Goal: Transaction & Acquisition: Subscribe to service/newsletter

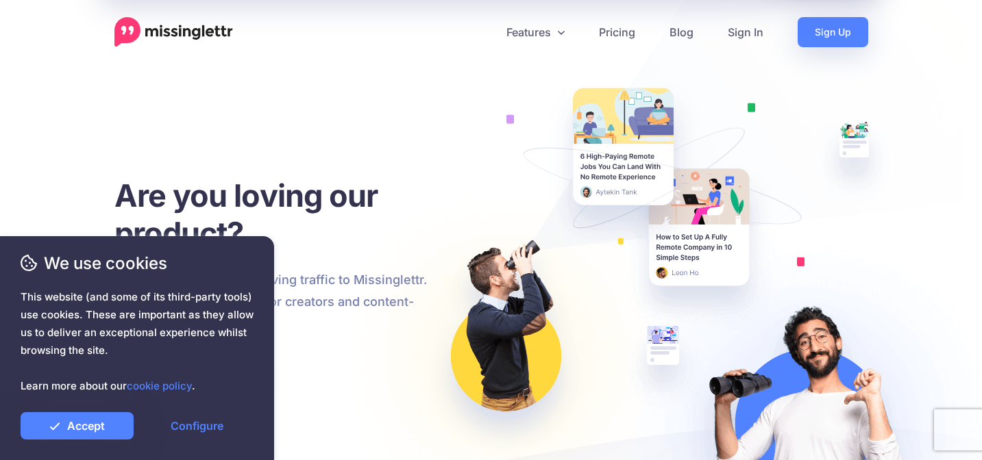
click at [97, 407] on div at bounding box center [137, 403] width 233 height 17
click at [94, 417] on link "Accept" at bounding box center [77, 425] width 113 height 27
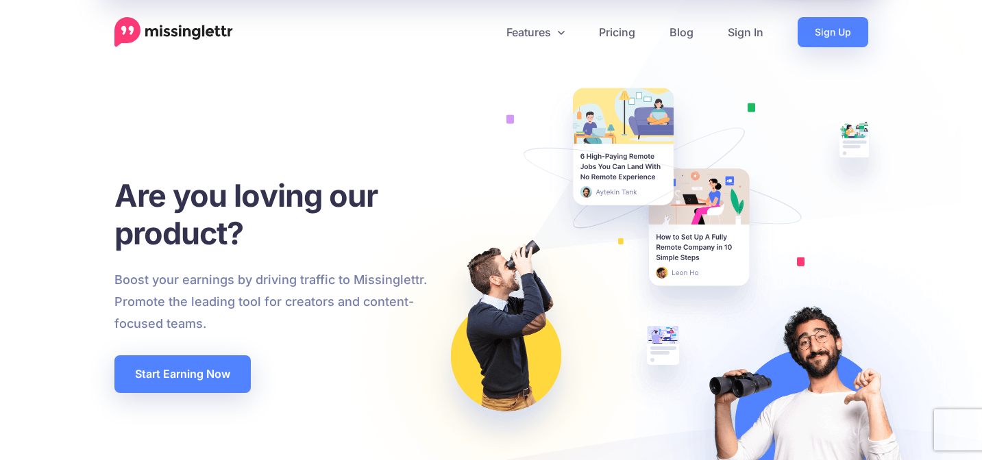
click at [224, 378] on span "This website (and some of its third-party tools) use cookies. These are importa…" at bounding box center [137, 341] width 233 height 107
click at [213, 369] on span "This website (and some of its third-party tools) use cookies. These are importa…" at bounding box center [137, 341] width 233 height 107
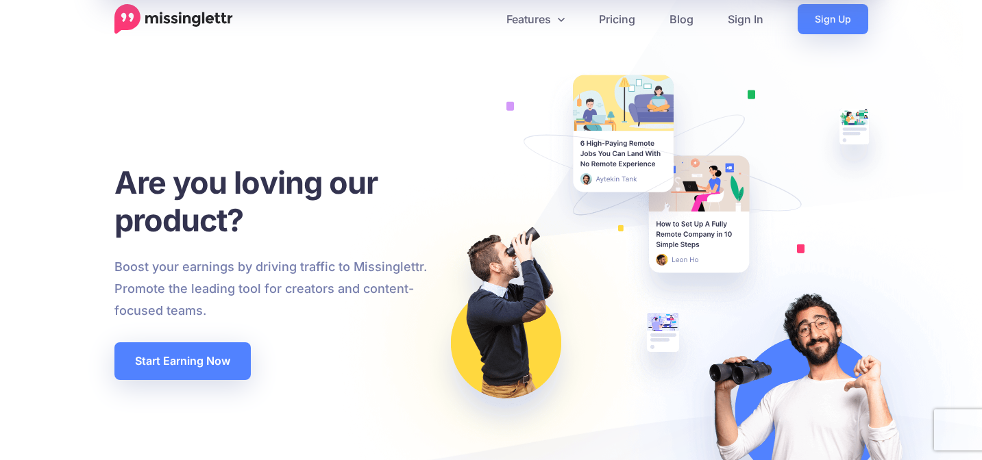
scroll to position [23, 0]
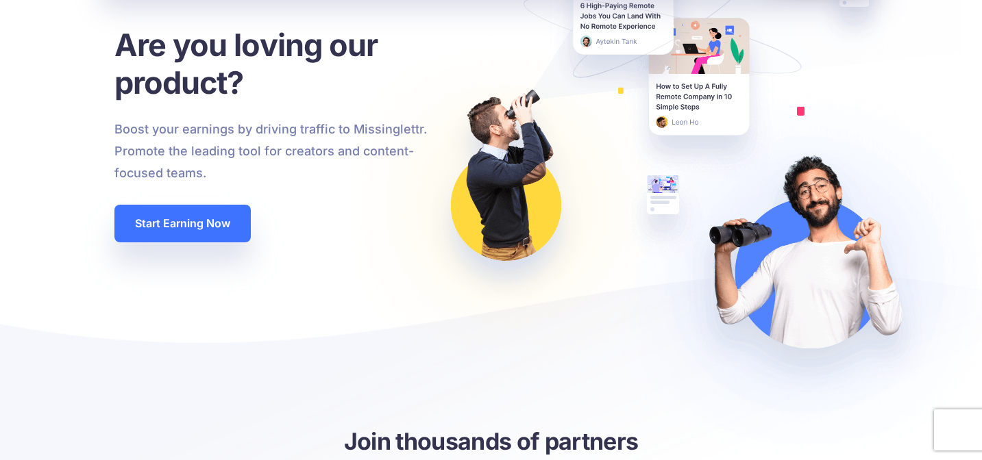
click at [201, 225] on link "Start Earning Now" at bounding box center [182, 224] width 136 height 38
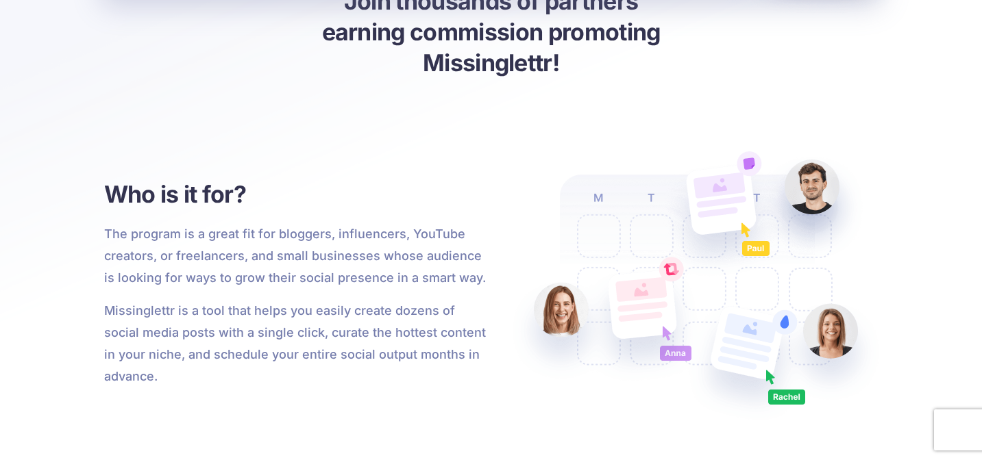
scroll to position [0, 0]
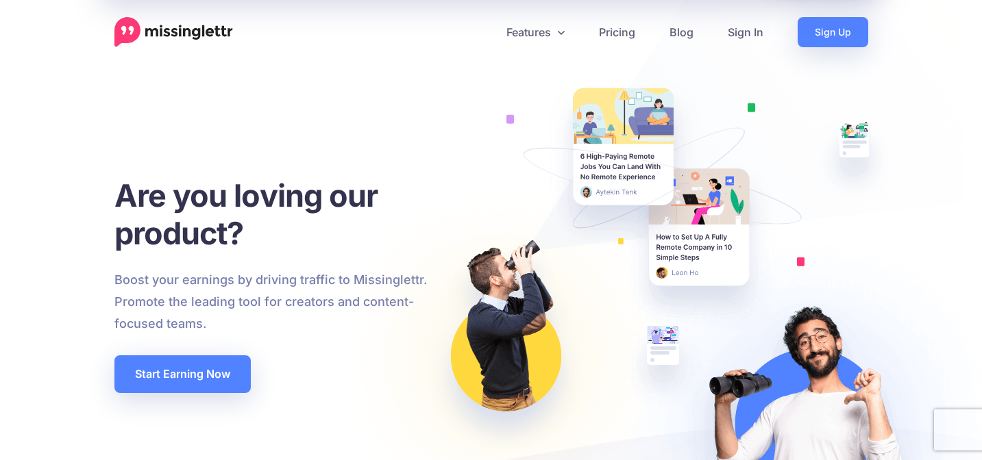
click at [374, 201] on img at bounding box center [661, 318] width 693 height 638
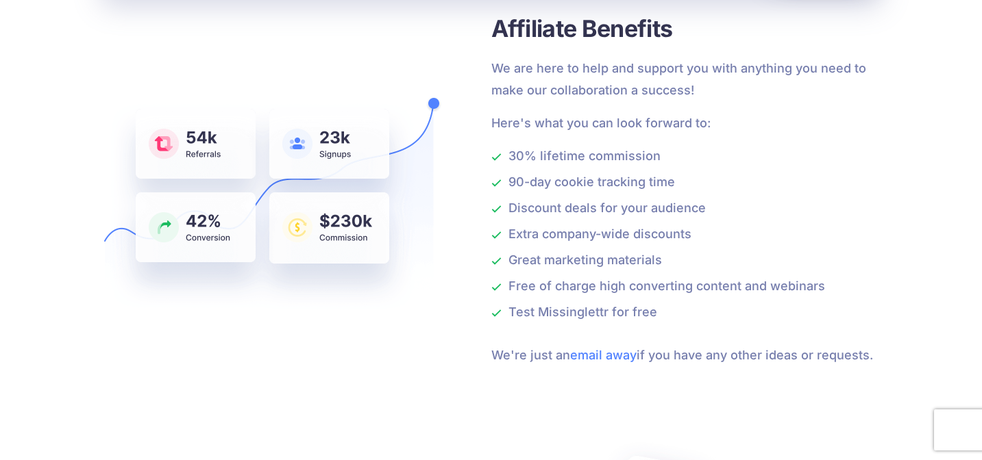
scroll to position [1066, 0]
